Goal: Information Seeking & Learning: Learn about a topic

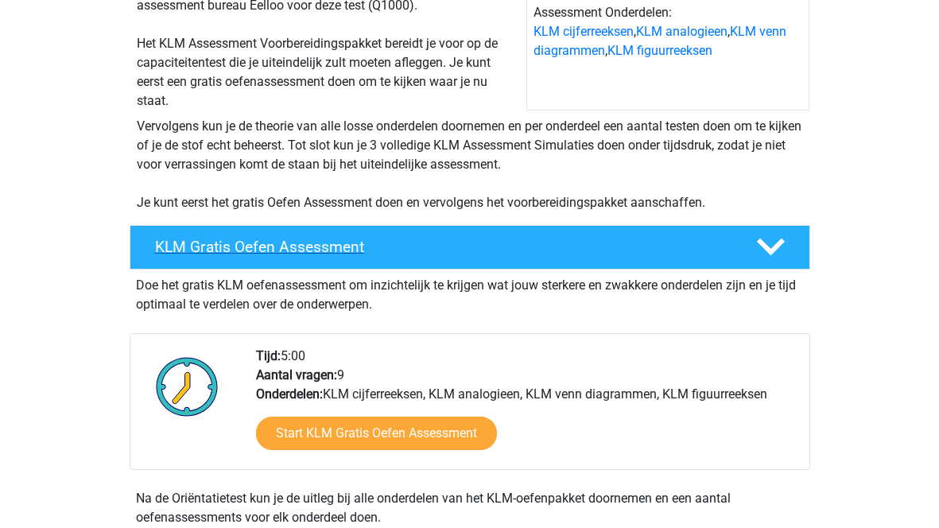
scroll to position [217, 0]
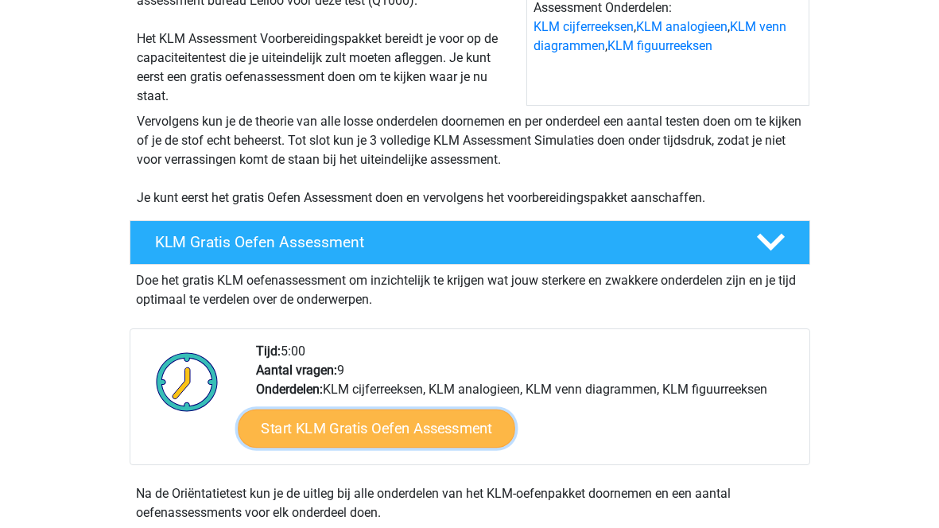
click at [362, 437] on link "Start KLM Gratis Oefen Assessment" at bounding box center [376, 428] width 277 height 38
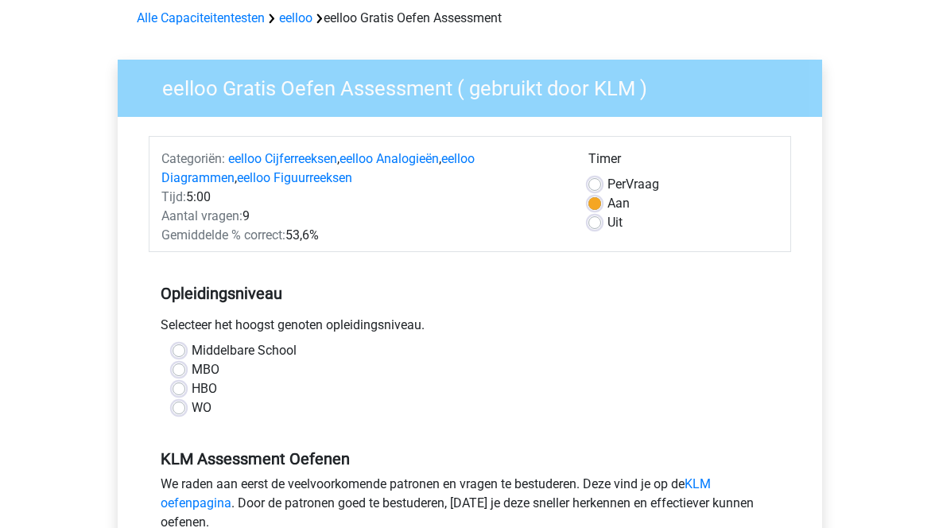
scroll to position [74, 0]
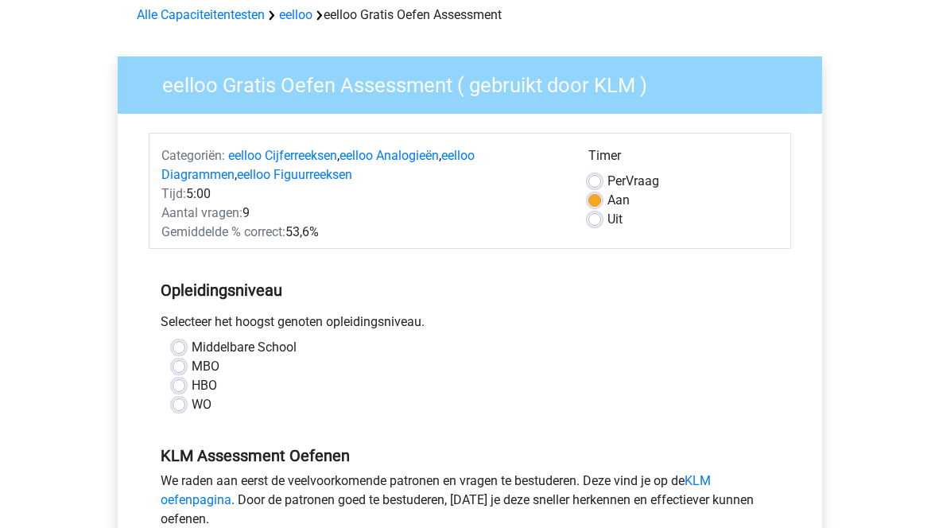
click at [192, 344] on label "Middelbare School" at bounding box center [244, 347] width 105 height 19
click at [177, 344] on input "Middelbare School" at bounding box center [179, 346] width 13 height 16
radio input "true"
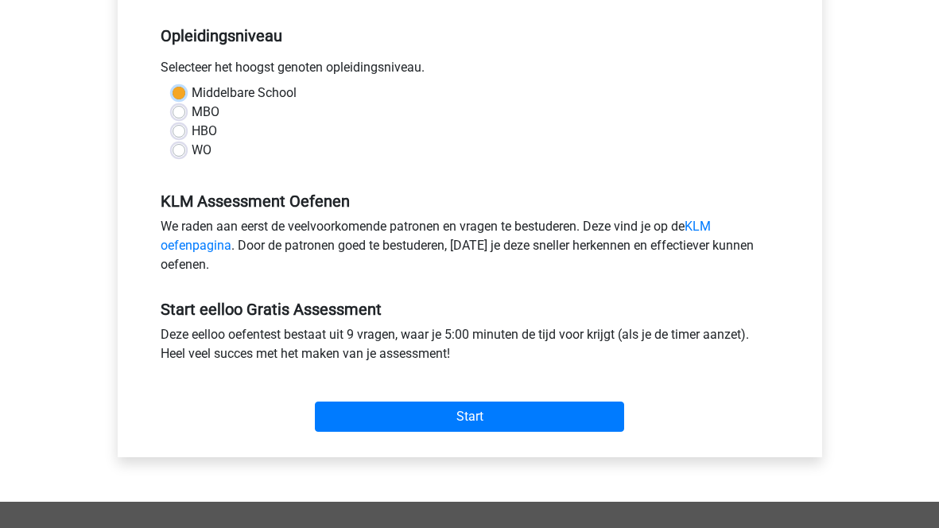
scroll to position [335, 0]
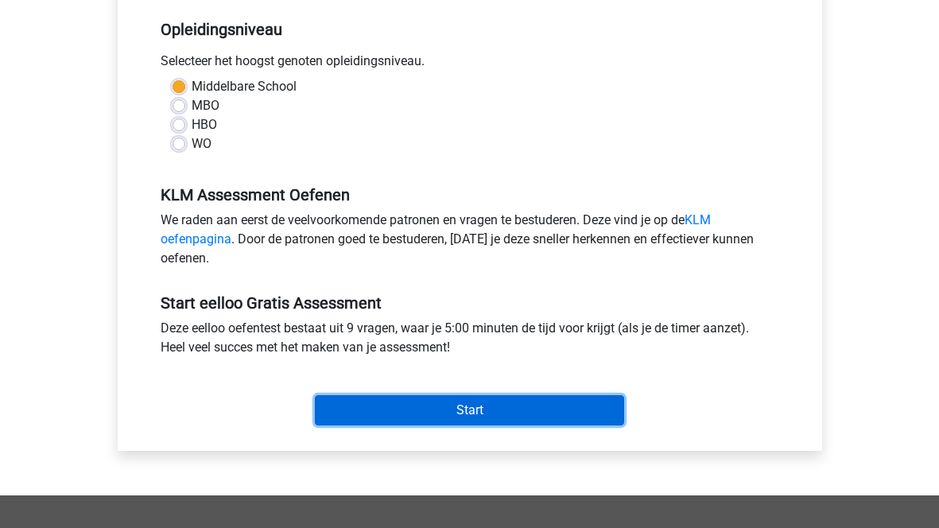
click at [394, 407] on input "Start" at bounding box center [469, 410] width 309 height 30
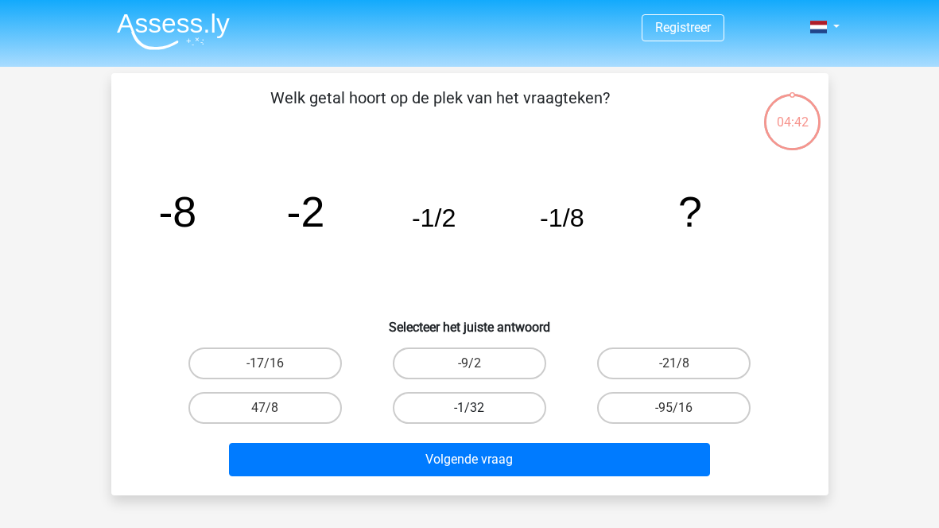
click at [480, 410] on label "-1/32" at bounding box center [470, 408] width 154 height 32
click at [480, 410] on input "-1/32" at bounding box center [474, 413] width 10 height 10
radio input "true"
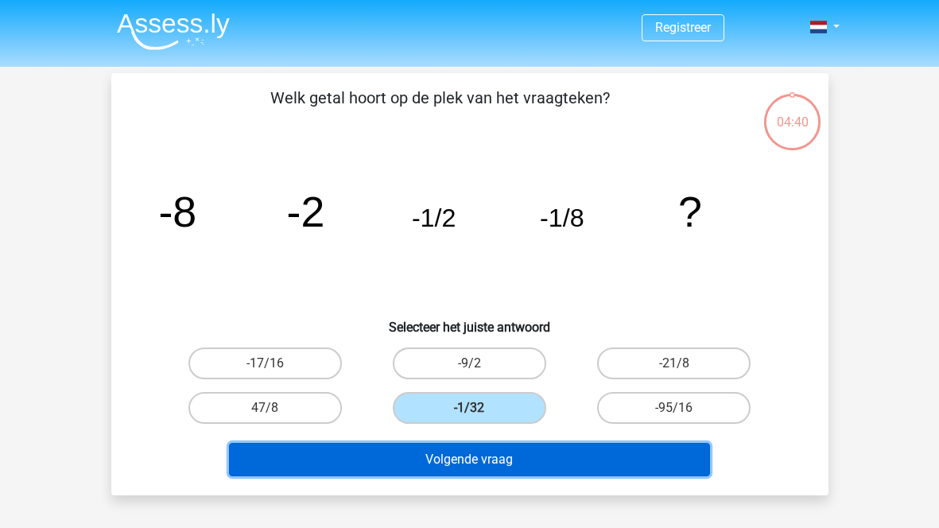
click at [460, 462] on button "Volgende vraag" at bounding box center [469, 459] width 481 height 33
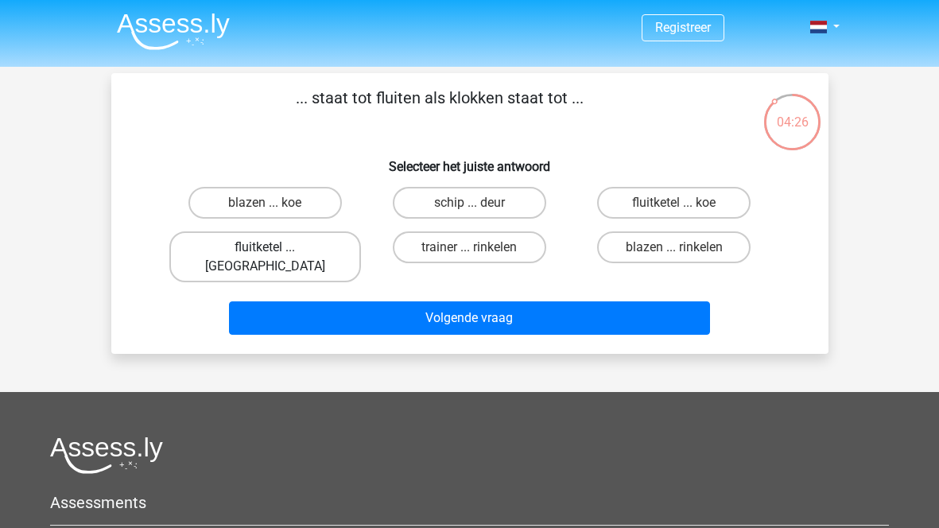
click at [260, 241] on label "fluitketel ... luiden" at bounding box center [265, 256] width 192 height 51
click at [265, 247] on input "fluitketel ... luiden" at bounding box center [270, 252] width 10 height 10
radio input "true"
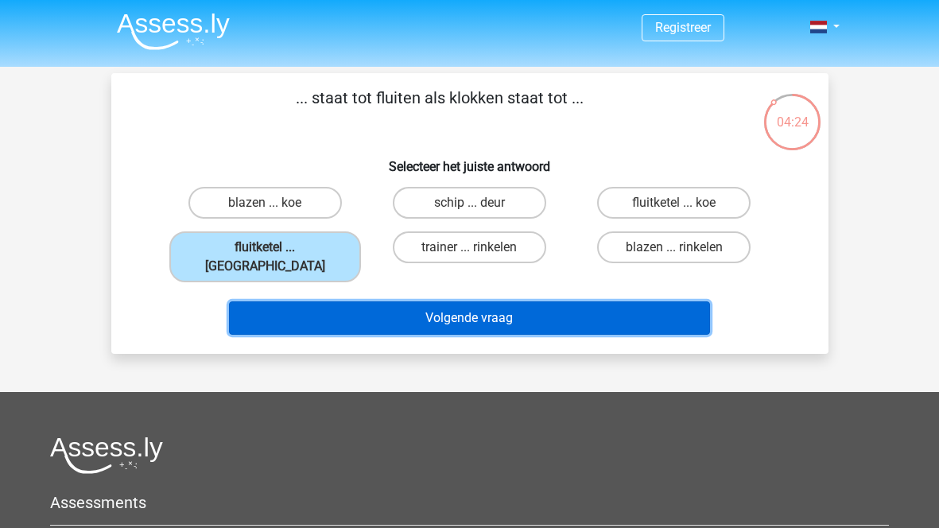
click at [401, 301] on button "Volgende vraag" at bounding box center [469, 317] width 481 height 33
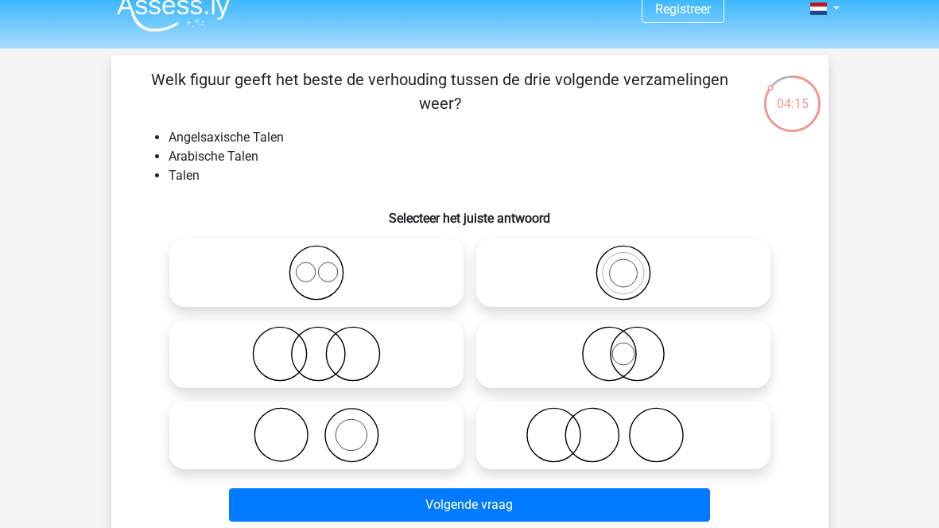
scroll to position [18, 0]
click at [632, 352] on icon at bounding box center [624, 354] width 282 height 56
click at [632, 346] on input "radio" at bounding box center [629, 341] width 10 height 10
radio input "true"
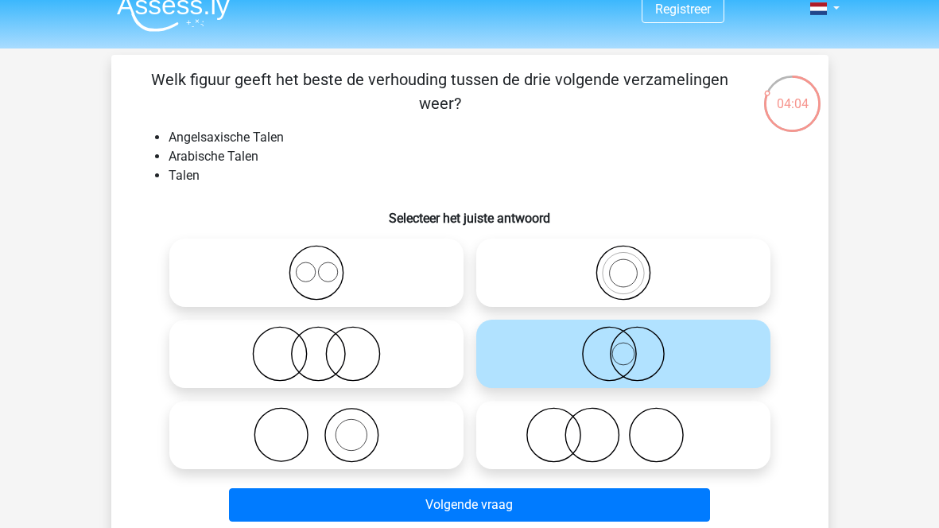
click at [632, 352] on icon at bounding box center [624, 354] width 282 height 56
click at [632, 346] on input "radio" at bounding box center [629, 341] width 10 height 10
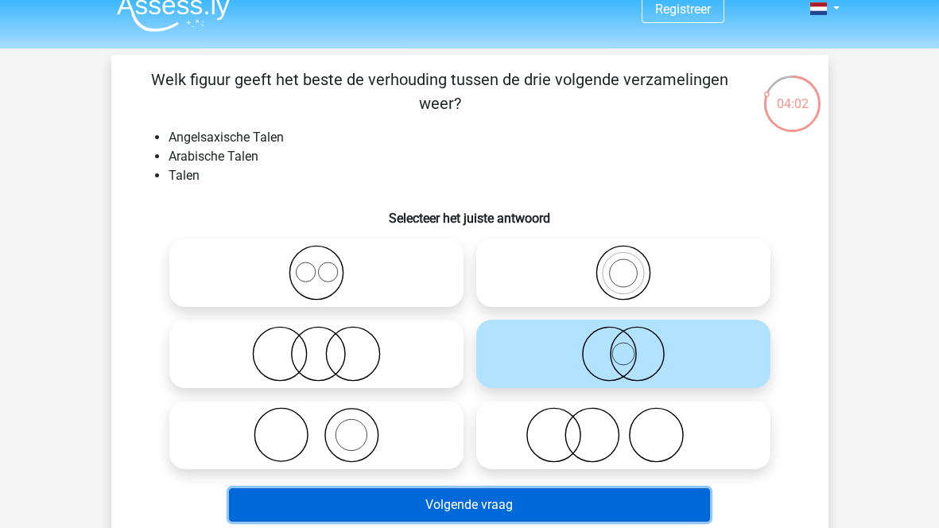
click at [499, 490] on button "Volgende vraag" at bounding box center [469, 504] width 481 height 33
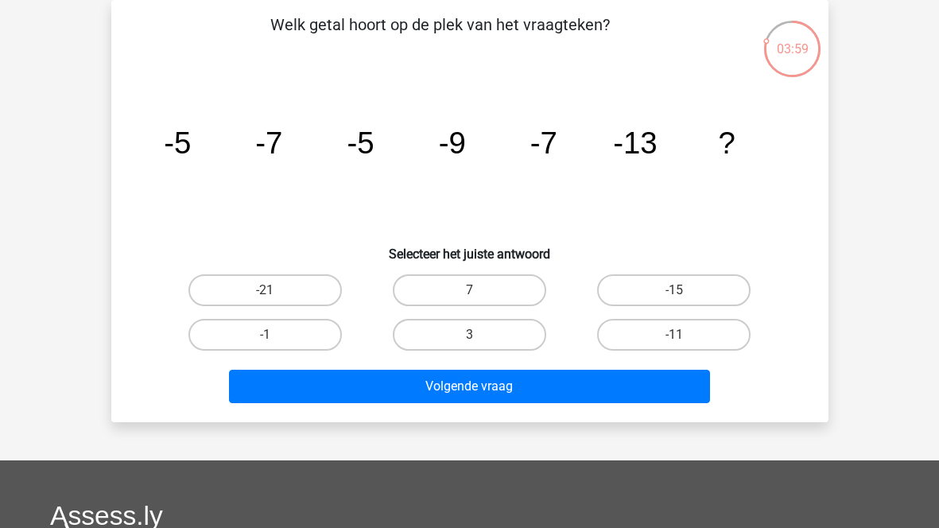
scroll to position [0, 0]
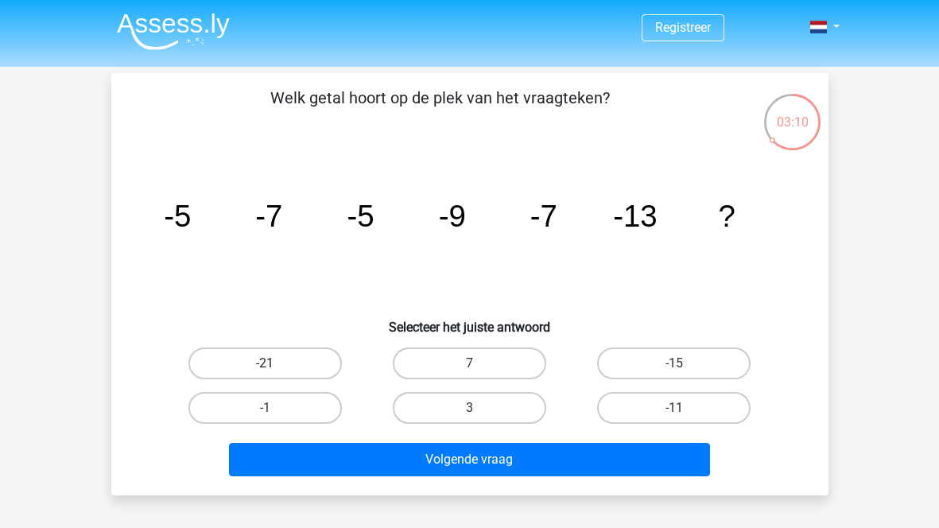
click at [209, 359] on label "-21" at bounding box center [266, 364] width 154 height 32
click at [265, 364] on input "-21" at bounding box center [270, 369] width 10 height 10
radio input "true"
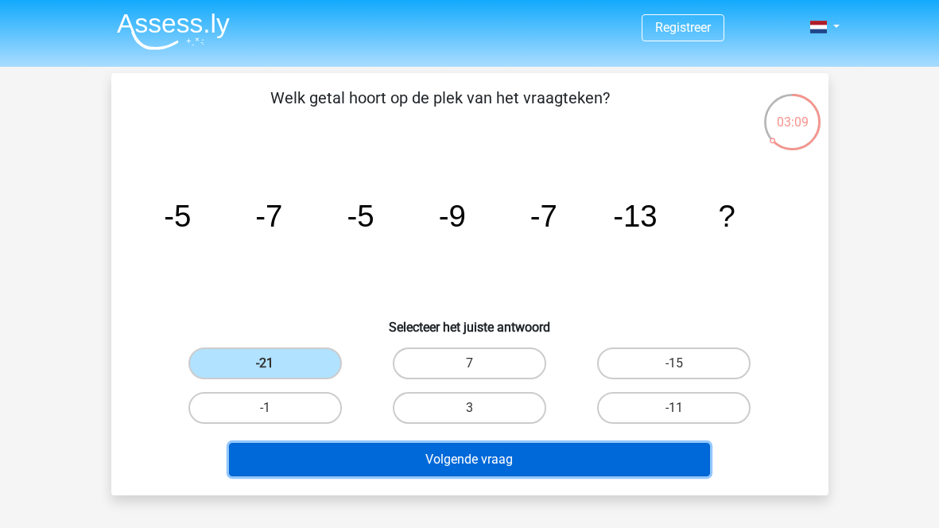
click at [462, 466] on button "Volgende vraag" at bounding box center [469, 459] width 481 height 33
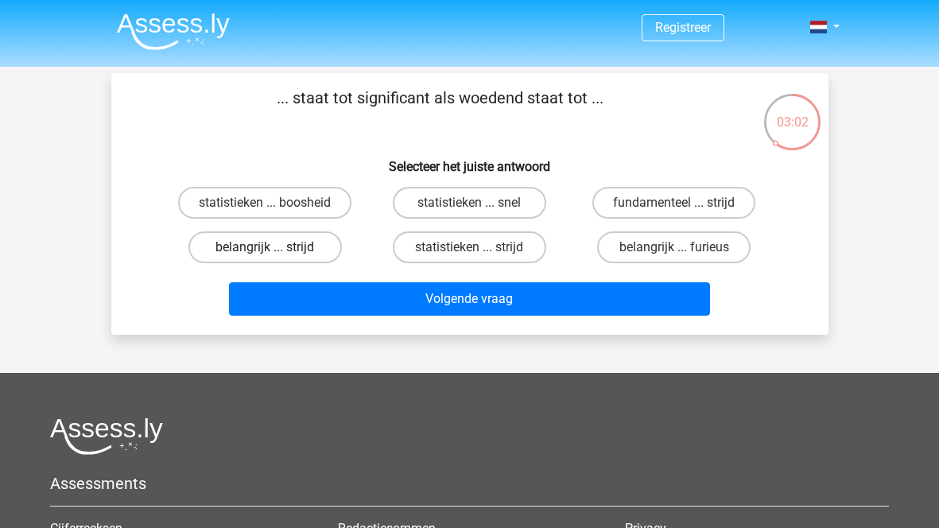
click at [272, 247] on label "belangrijk ... strijd" at bounding box center [266, 247] width 154 height 32
click at [272, 247] on input "belangrijk ... strijd" at bounding box center [270, 252] width 10 height 10
radio input "true"
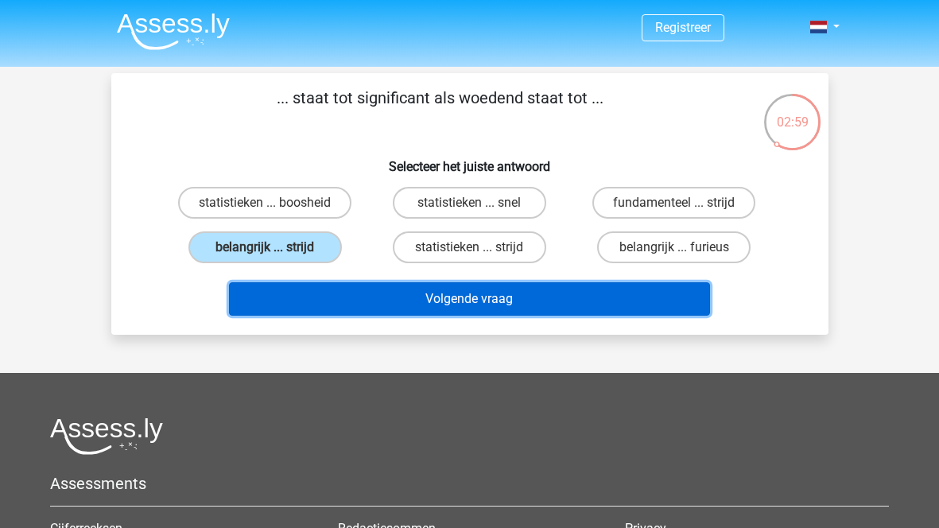
click at [376, 293] on button "Volgende vraag" at bounding box center [469, 298] width 481 height 33
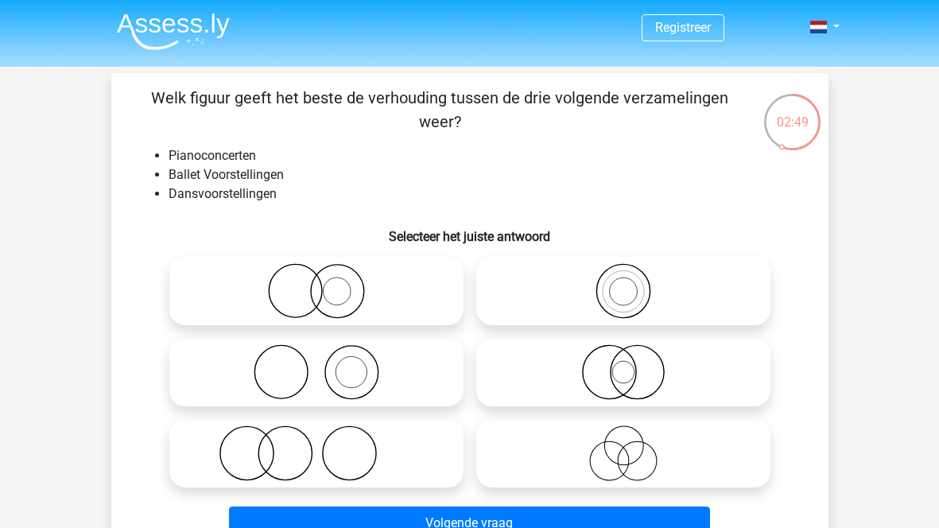
click at [269, 440] on circle at bounding box center [246, 453] width 53 height 53
click at [317, 440] on input "radio" at bounding box center [322, 440] width 10 height 10
radio input "true"
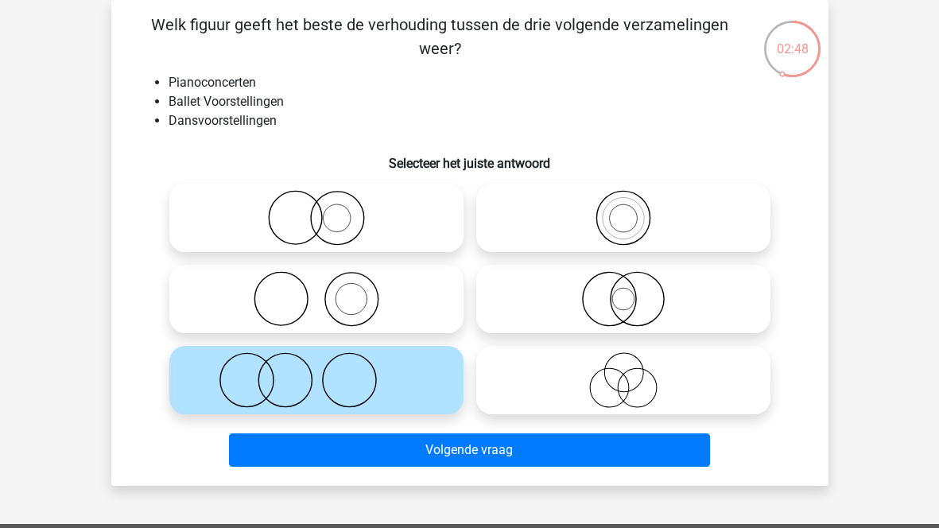
scroll to position [74, 0]
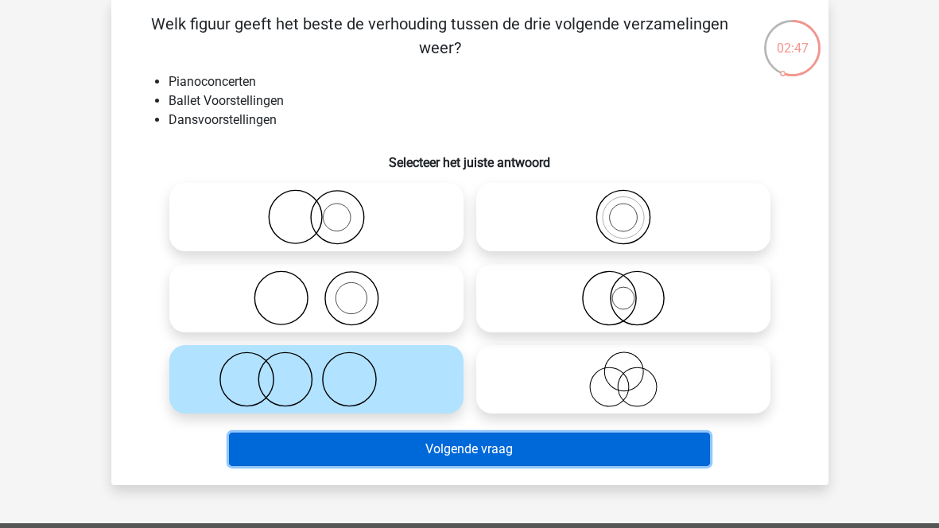
click at [375, 440] on button "Volgende vraag" at bounding box center [469, 449] width 481 height 33
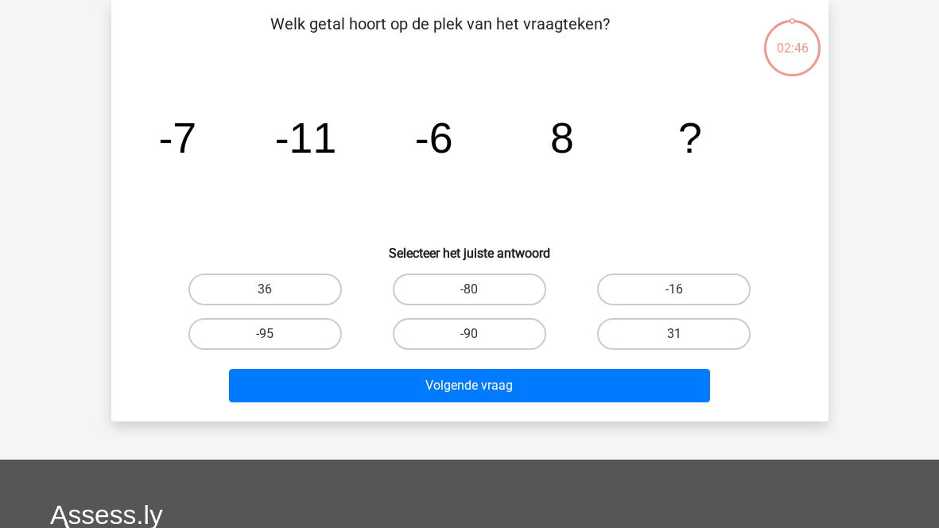
scroll to position [73, 0]
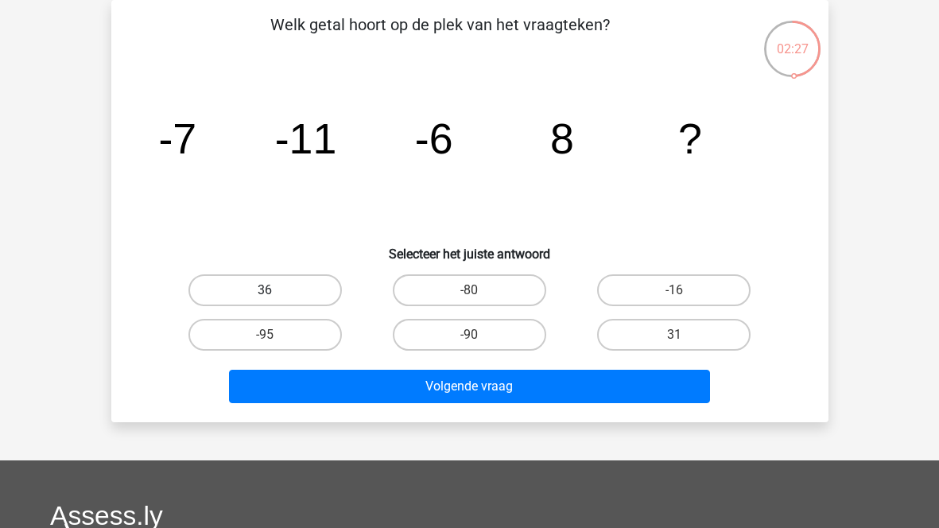
click at [294, 300] on label "36" at bounding box center [266, 290] width 154 height 32
click at [275, 300] on input "36" at bounding box center [270, 295] width 10 height 10
radio input "true"
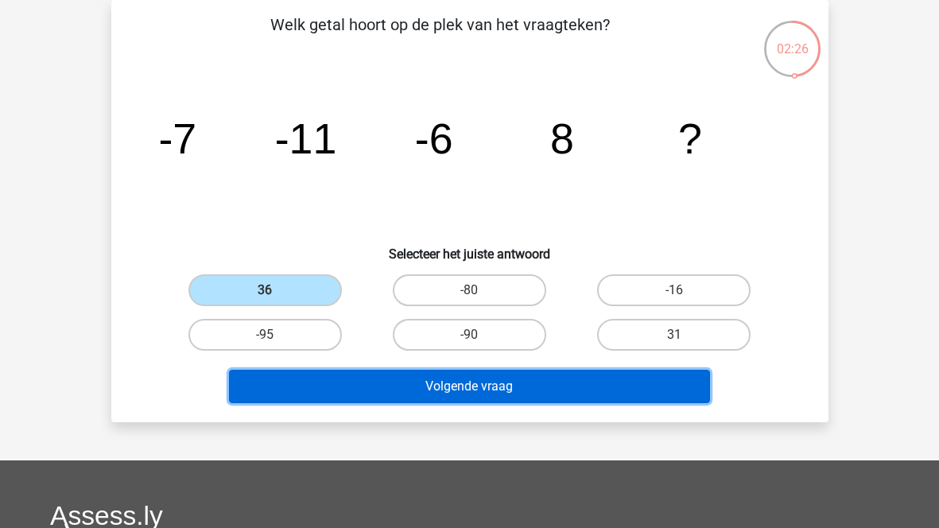
click at [385, 392] on button "Volgende vraag" at bounding box center [469, 386] width 481 height 33
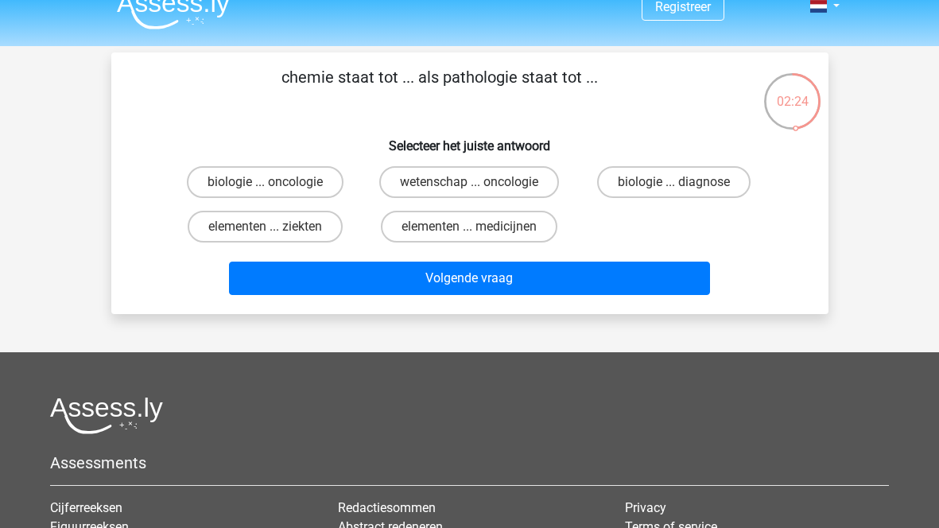
scroll to position [20, 0]
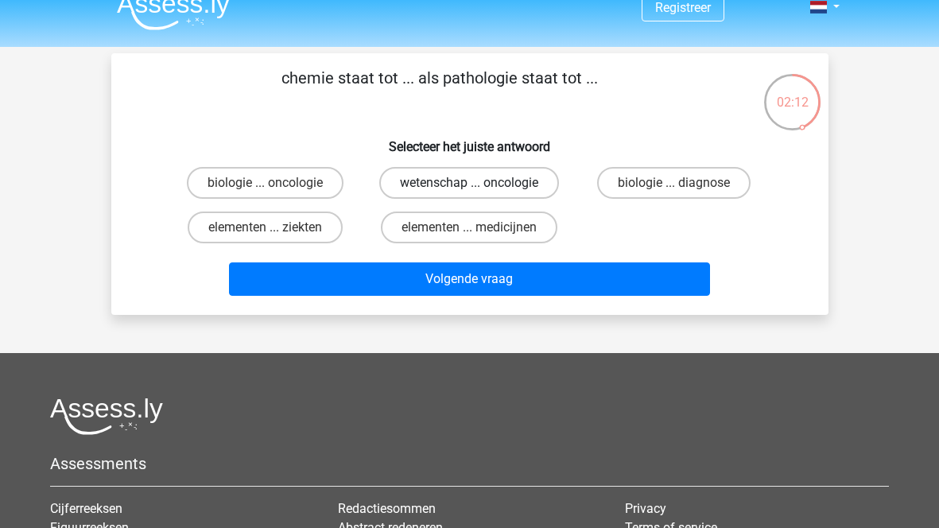
click at [446, 183] on label "wetenschap ... oncologie" at bounding box center [469, 183] width 180 height 32
click at [469, 183] on input "wetenschap ... oncologie" at bounding box center [474, 188] width 10 height 10
radio input "true"
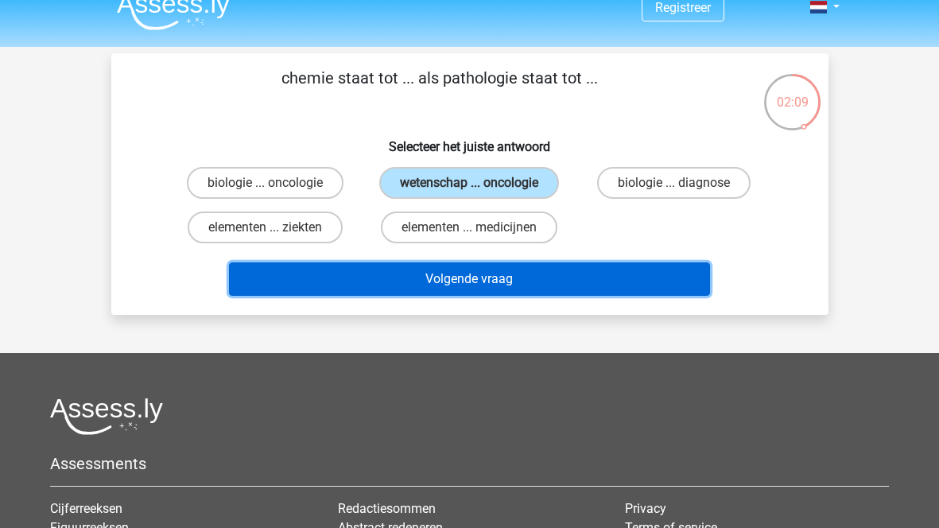
click at [453, 286] on button "Volgende vraag" at bounding box center [469, 279] width 481 height 33
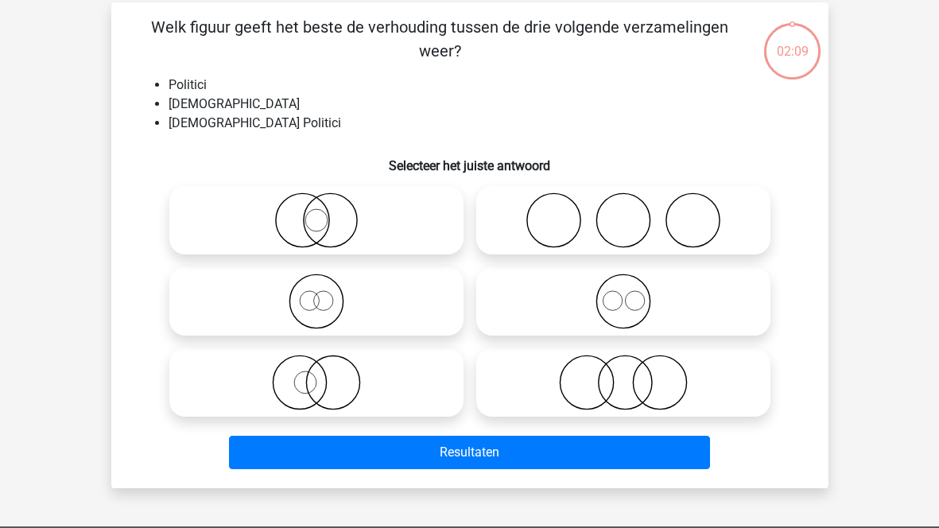
scroll to position [73, 0]
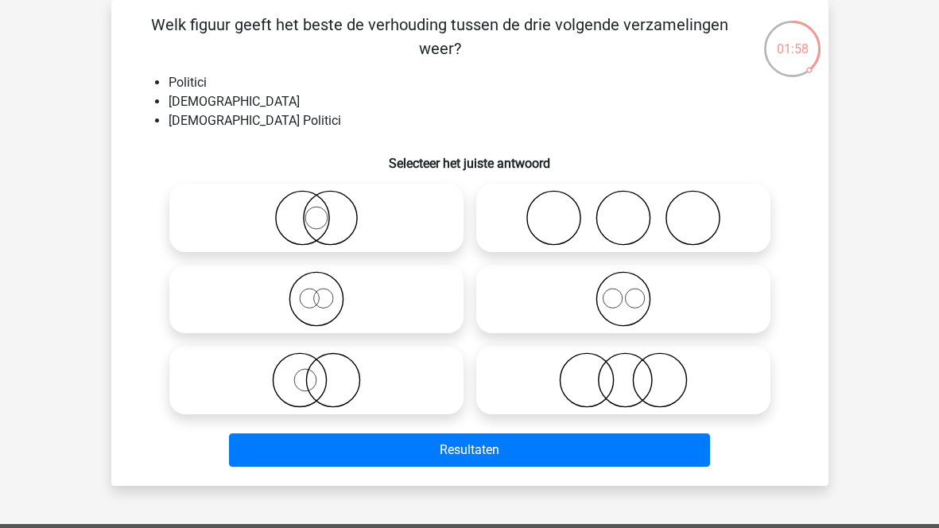
click at [292, 204] on icon at bounding box center [317, 218] width 282 height 56
click at [317, 204] on input "radio" at bounding box center [322, 205] width 10 height 10
radio input "true"
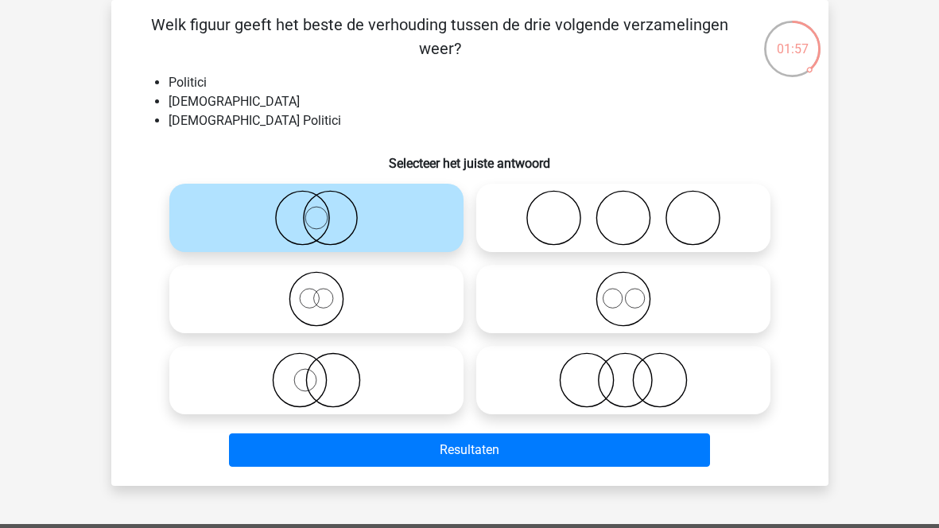
click at [391, 467] on div "Resultaten" at bounding box center [470, 454] width 614 height 40
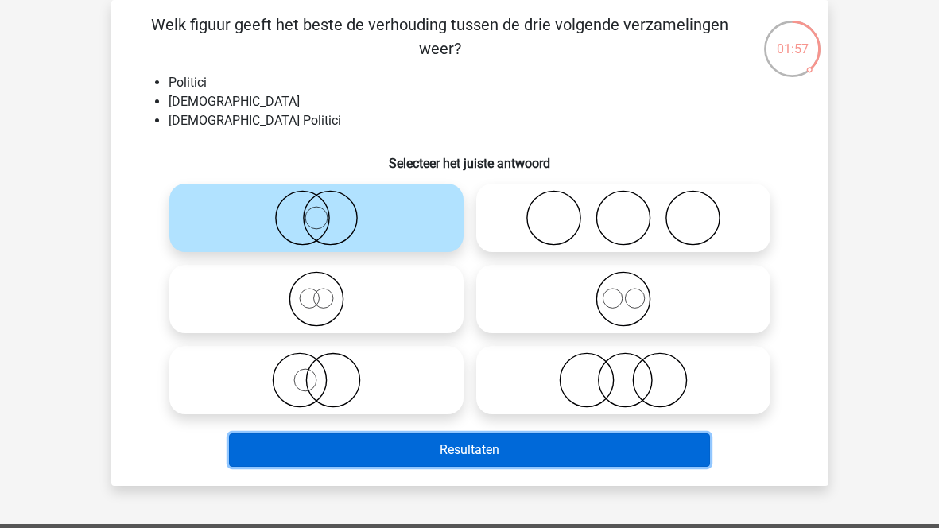
click at [385, 461] on button "Resultaten" at bounding box center [469, 450] width 481 height 33
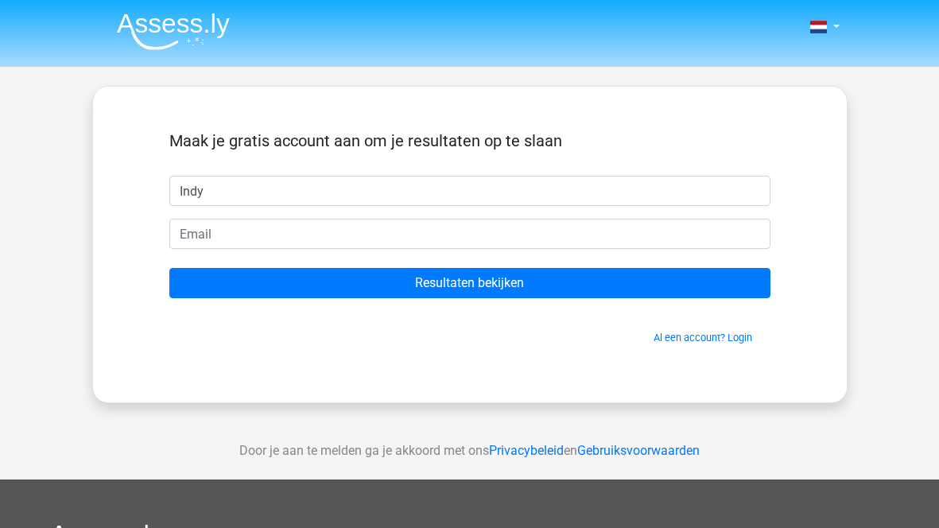
type input "Indy"
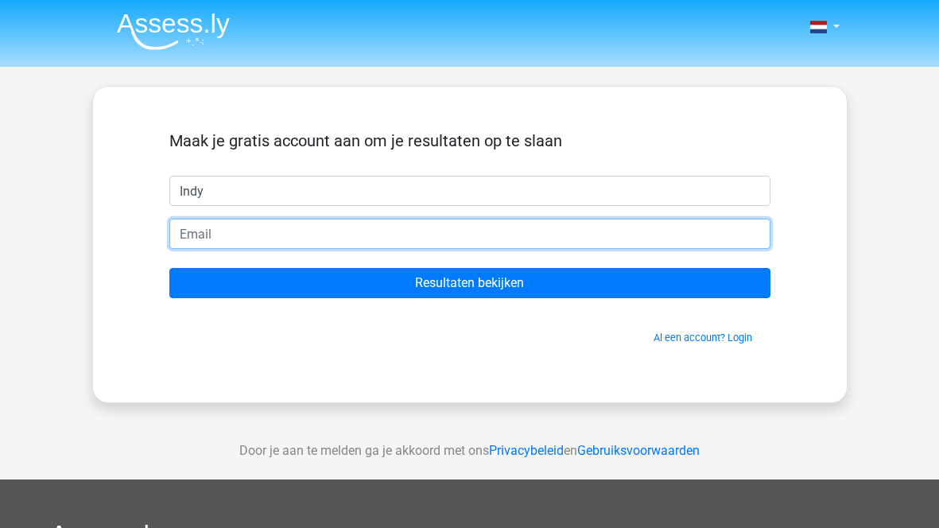
click at [211, 242] on input "email" at bounding box center [469, 234] width 601 height 30
type input "[EMAIL_ADDRESS][DOMAIN_NAME]"
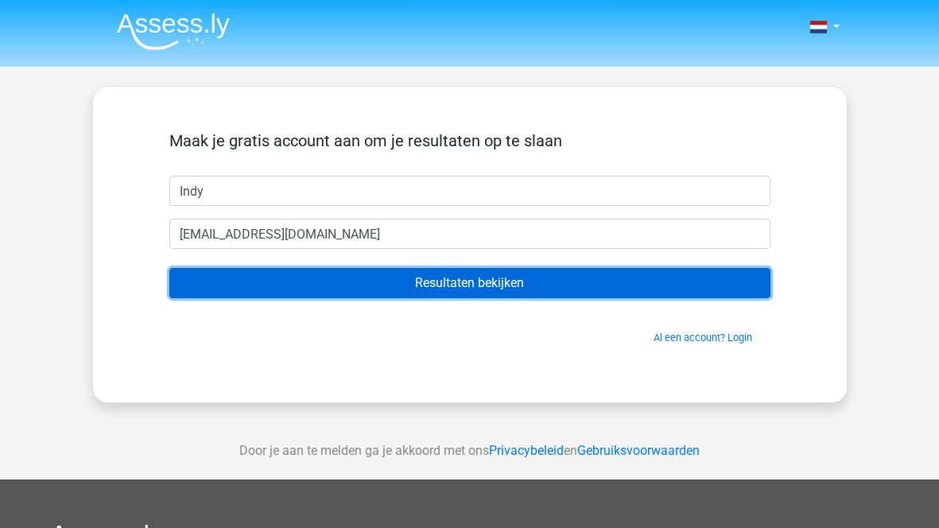
click at [278, 276] on input "Resultaten bekijken" at bounding box center [469, 283] width 601 height 30
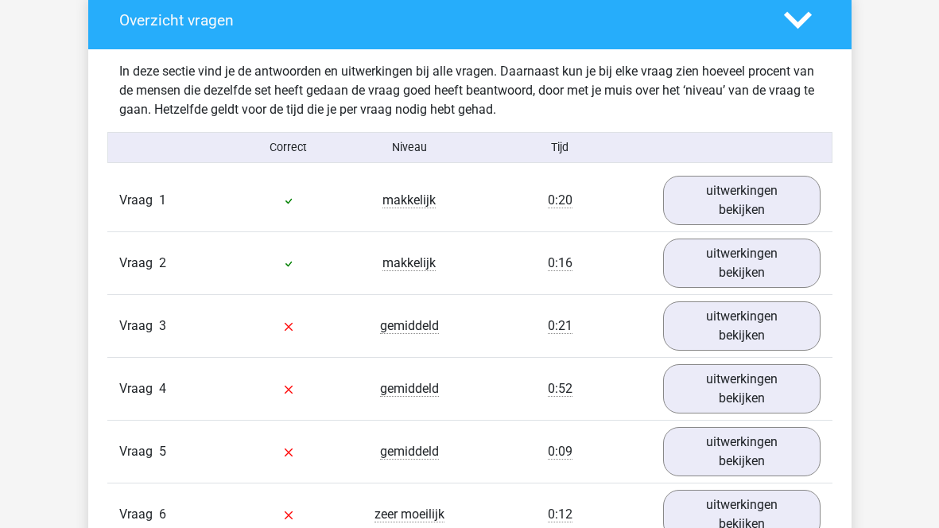
scroll to position [1627, 0]
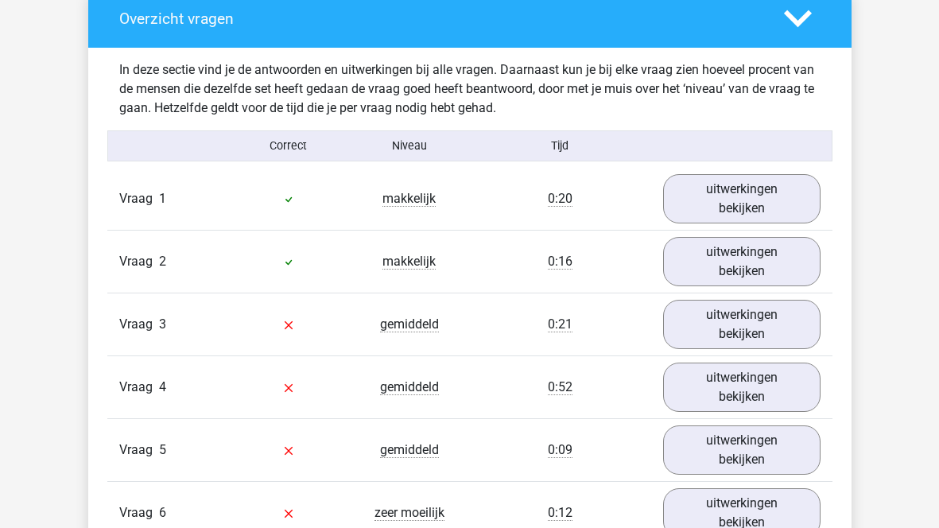
click at [123, 320] on span "Vraag" at bounding box center [139, 324] width 40 height 19
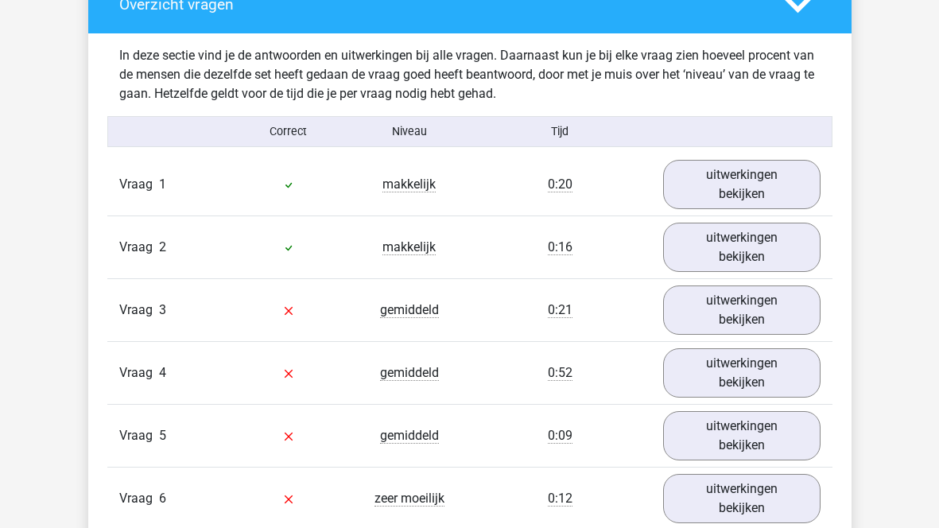
scroll to position [1642, 0]
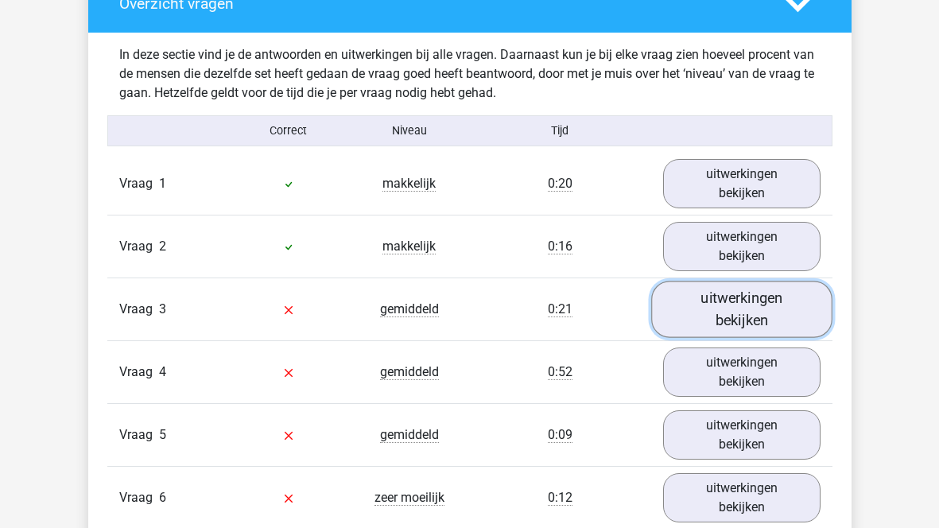
click at [718, 331] on link "uitwerkingen bekijken" at bounding box center [741, 309] width 181 height 56
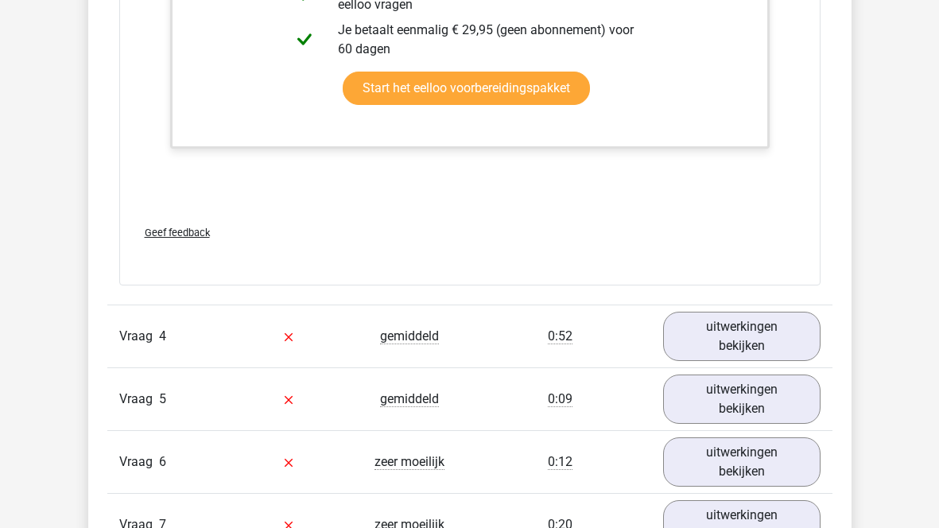
scroll to position [2700, 0]
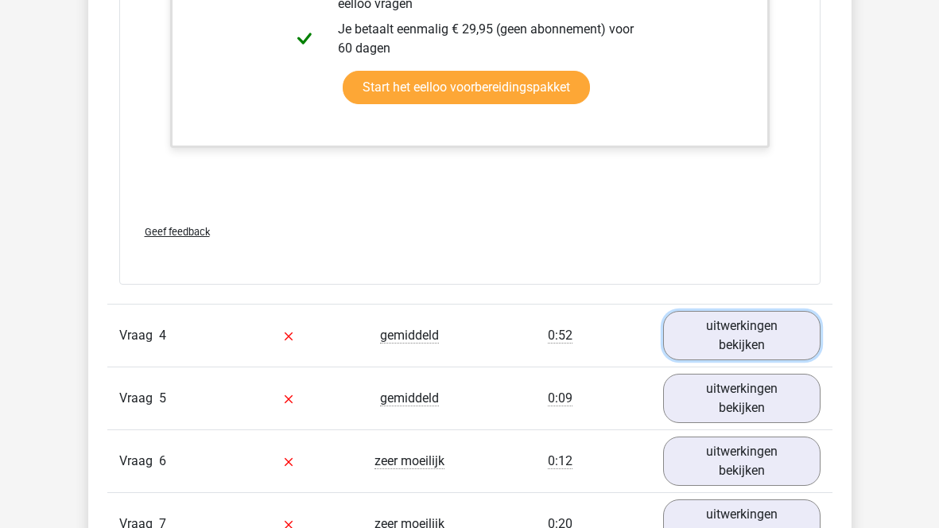
click at [718, 331] on link "uitwerkingen bekijken" at bounding box center [742, 335] width 158 height 49
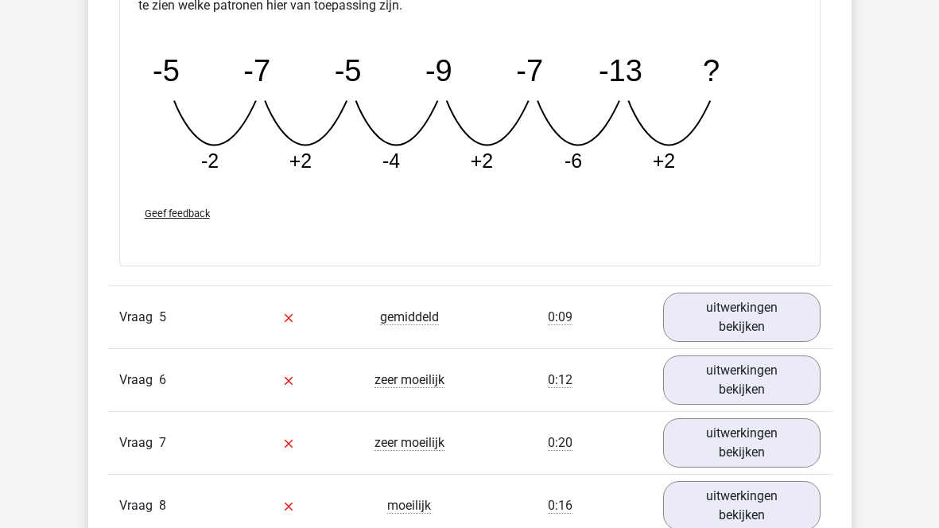
scroll to position [3506, 0]
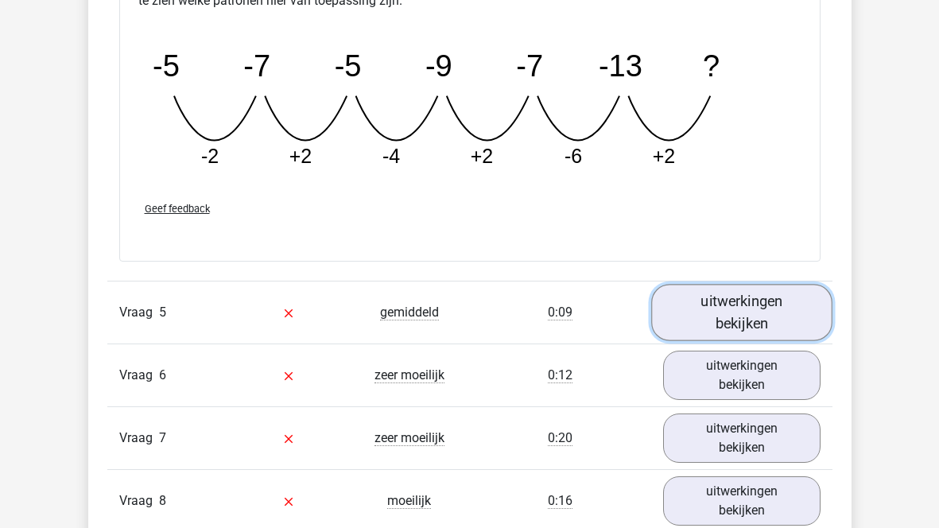
click at [753, 325] on link "uitwerkingen bekijken" at bounding box center [741, 312] width 181 height 56
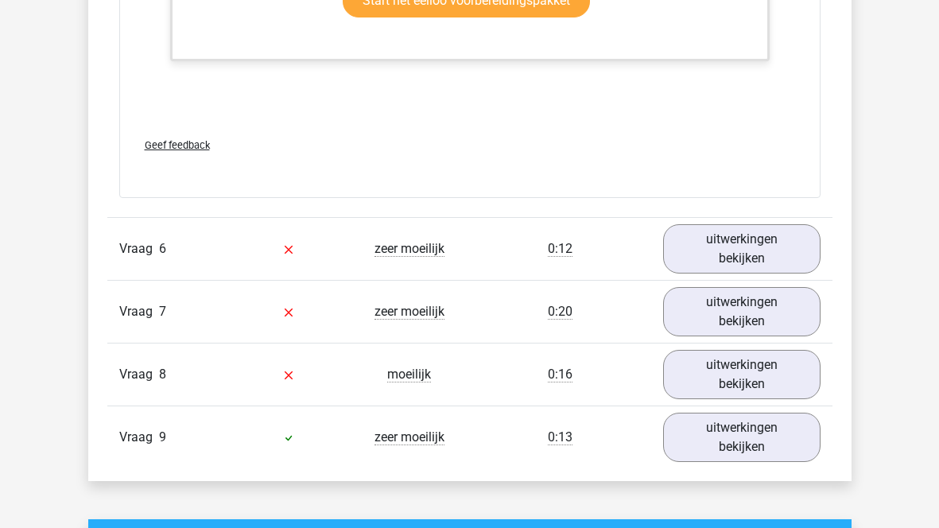
scroll to position [4426, 0]
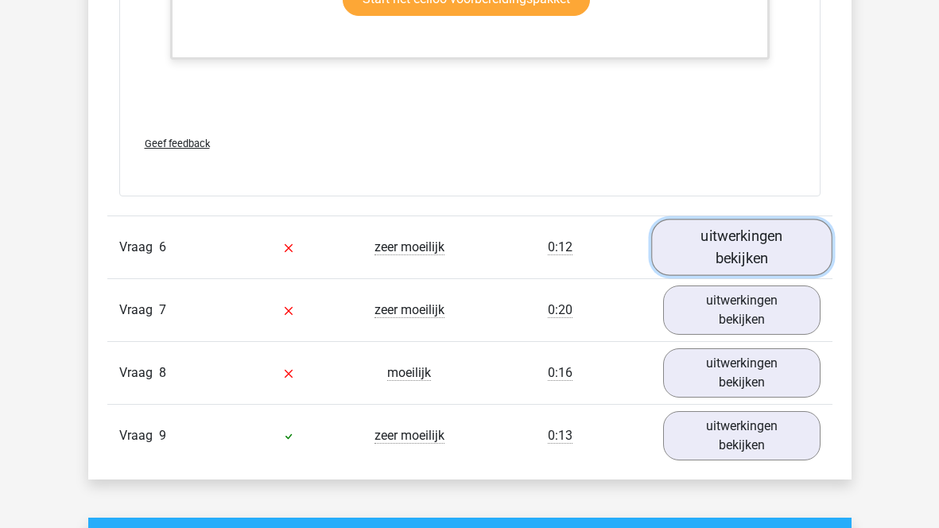
click at [783, 228] on link "uitwerkingen bekijken" at bounding box center [741, 248] width 181 height 56
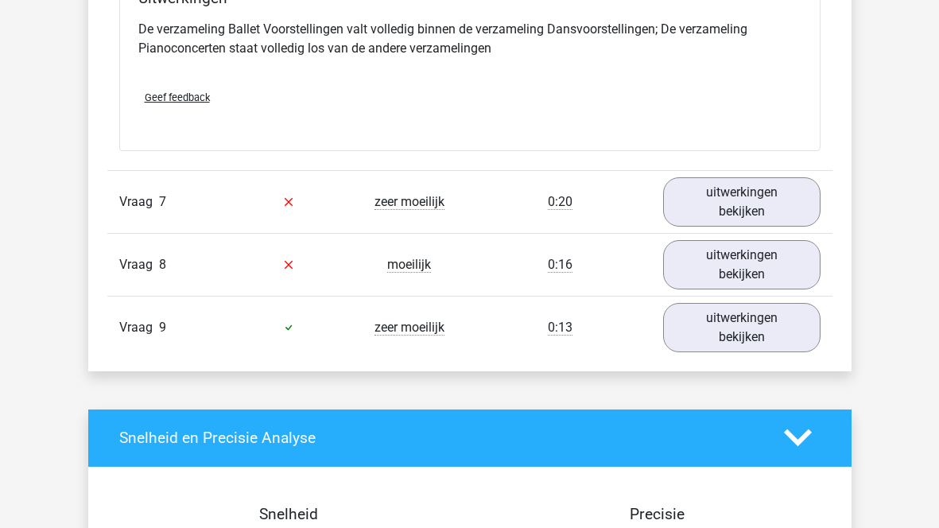
scroll to position [5144, 0]
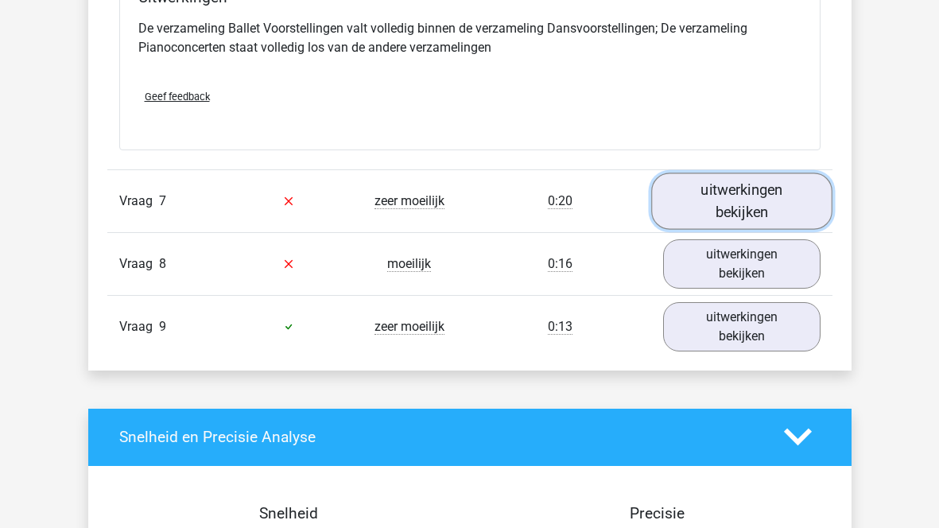
click at [730, 181] on link "uitwerkingen bekijken" at bounding box center [741, 201] width 181 height 56
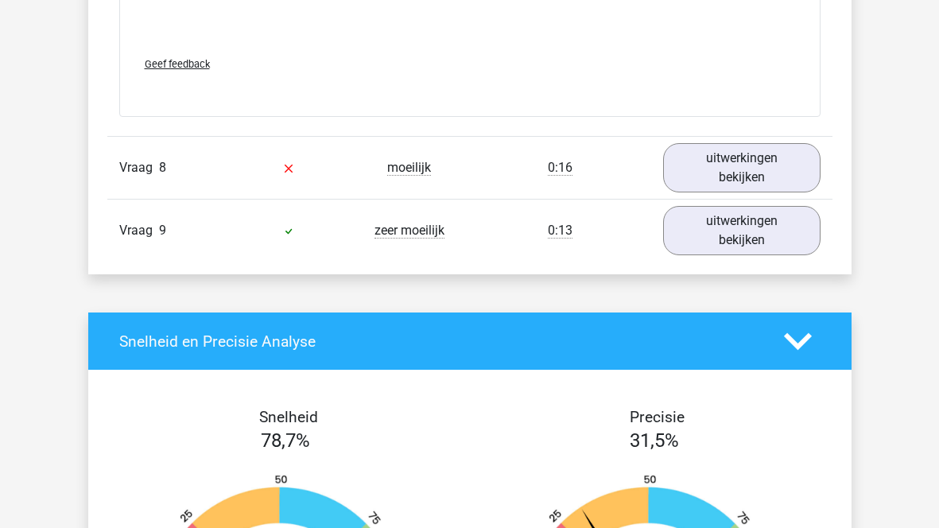
scroll to position [6197, 0]
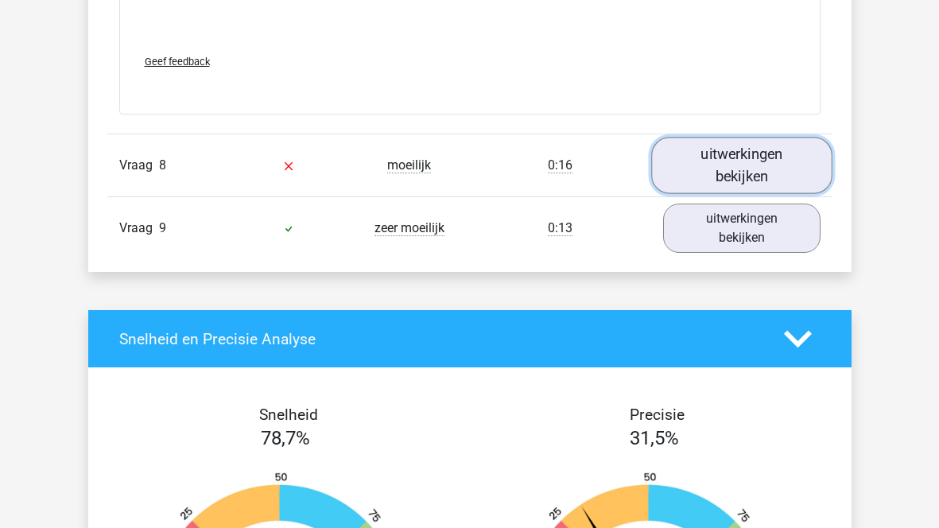
click at [780, 157] on link "uitwerkingen bekijken" at bounding box center [741, 166] width 181 height 56
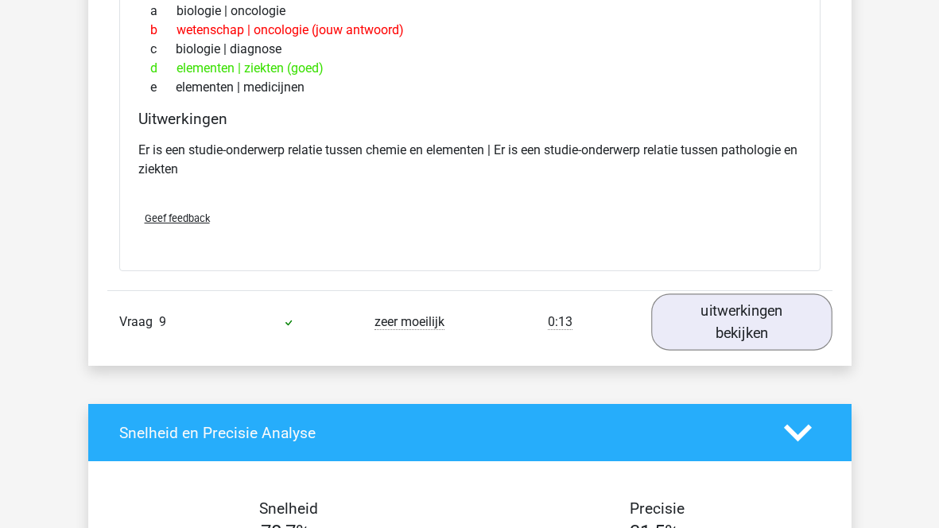
scroll to position [6460, 0]
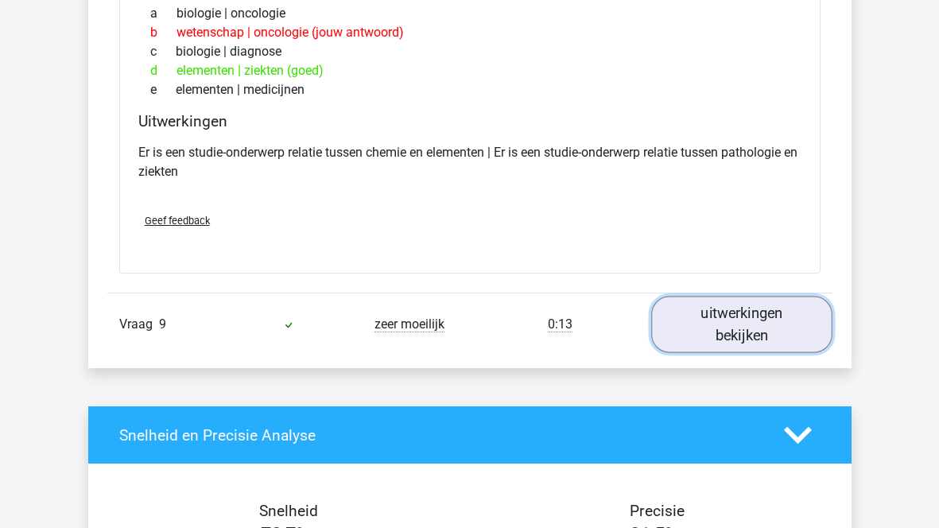
click at [721, 297] on link "uitwerkingen bekijken" at bounding box center [741, 325] width 181 height 56
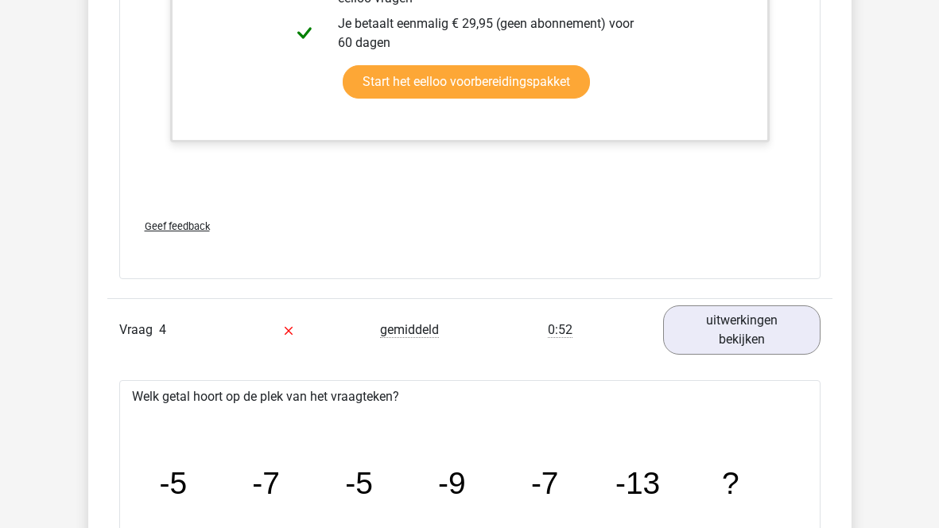
scroll to position [0, 0]
